Goal: Task Accomplishment & Management: Manage account settings

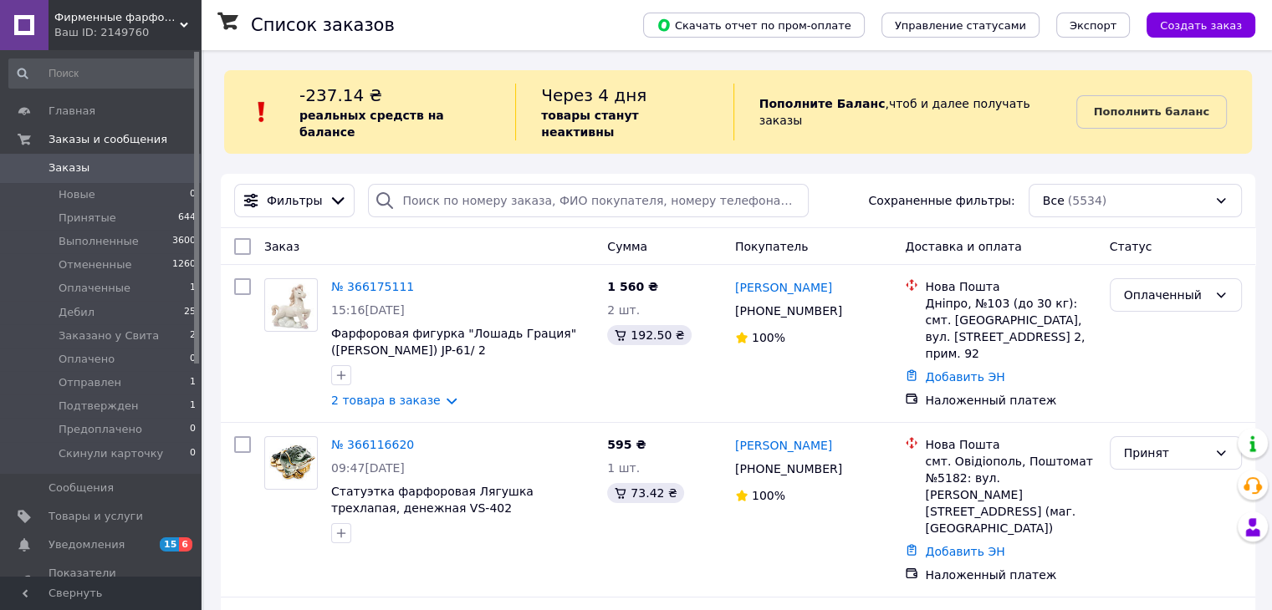
click at [135, 38] on div "Ваш ID: 2149760" at bounding box center [127, 32] width 146 height 15
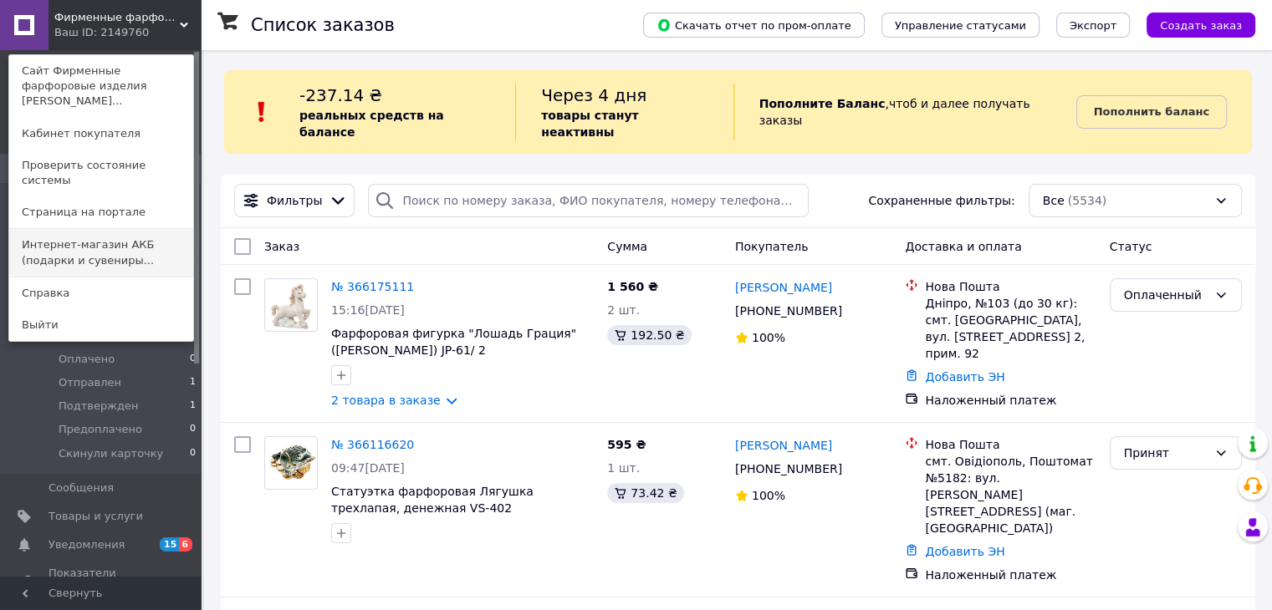
click at [120, 238] on link "Интернет-магазин АКБ (подарки и сувениры..." at bounding box center [101, 252] width 184 height 47
